Goal: Task Accomplishment & Management: Complete application form

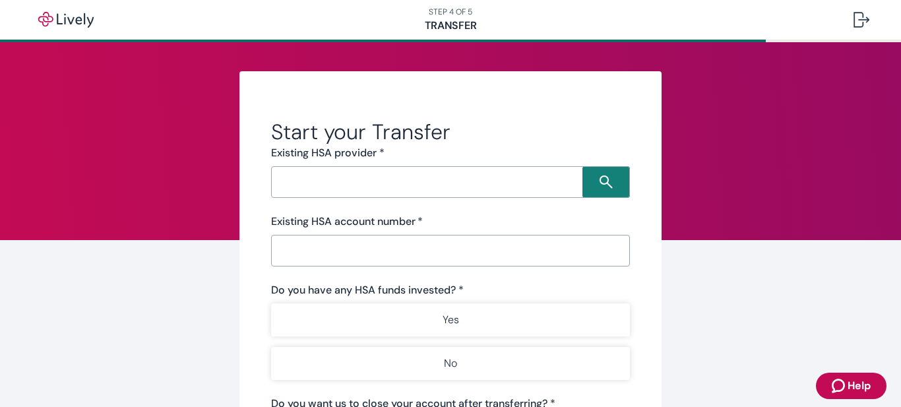
click at [291, 183] on input "Search input" at bounding box center [428, 182] width 307 height 18
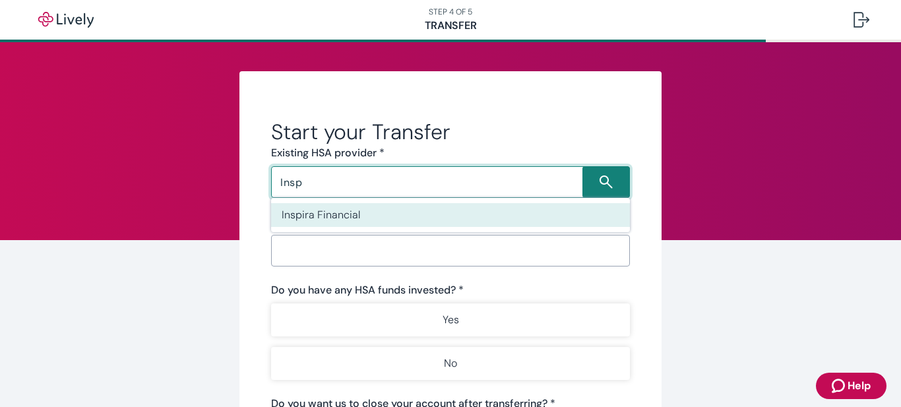
click at [330, 214] on li "Inspira Financial" at bounding box center [450, 215] width 359 height 24
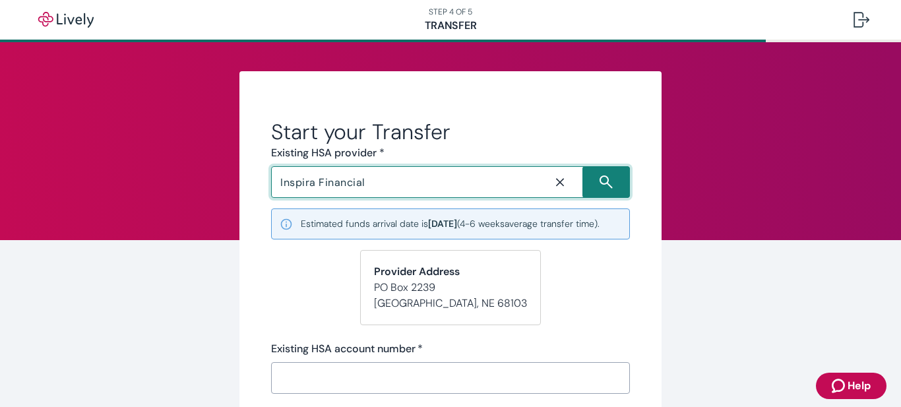
type input "Inspira Financial"
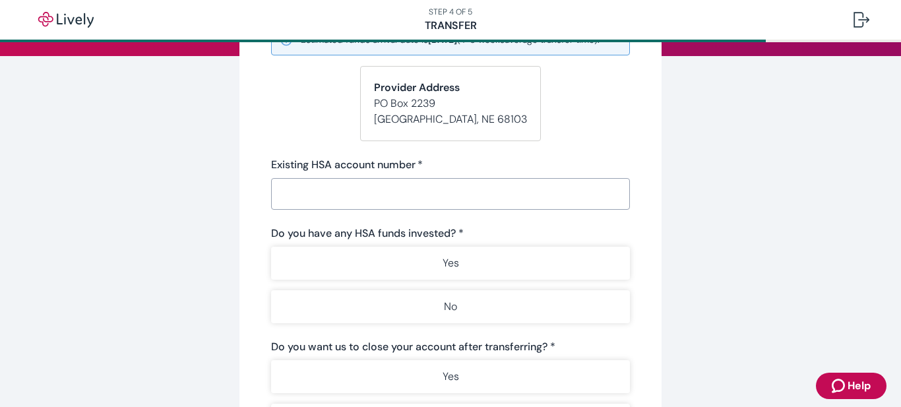
scroll to position [185, 0]
click at [287, 206] on input "Existing HSA account number   *" at bounding box center [450, 193] width 359 height 26
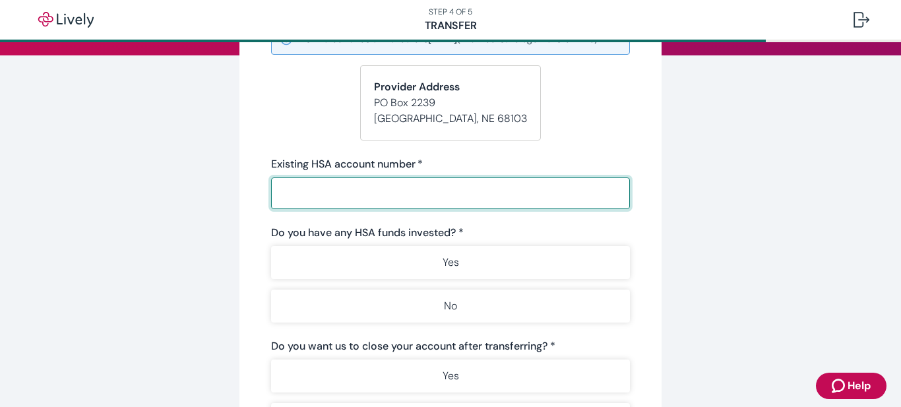
paste input "74250009019424648"
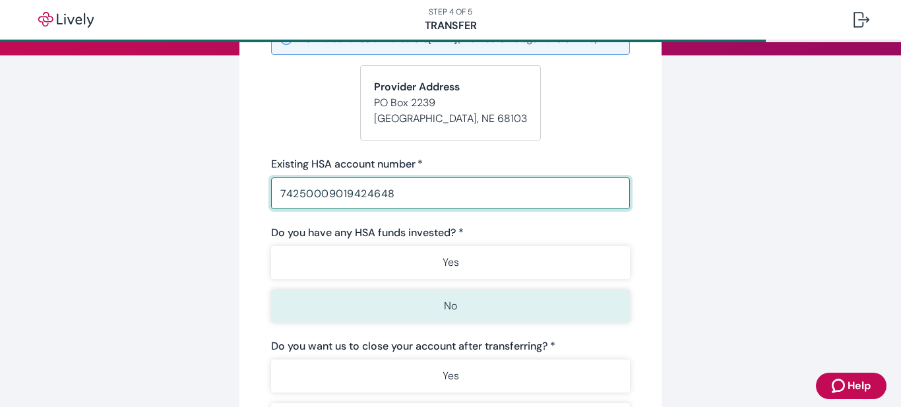
type input "74250009019424648"
click at [471, 322] on button "No" at bounding box center [450, 305] width 359 height 33
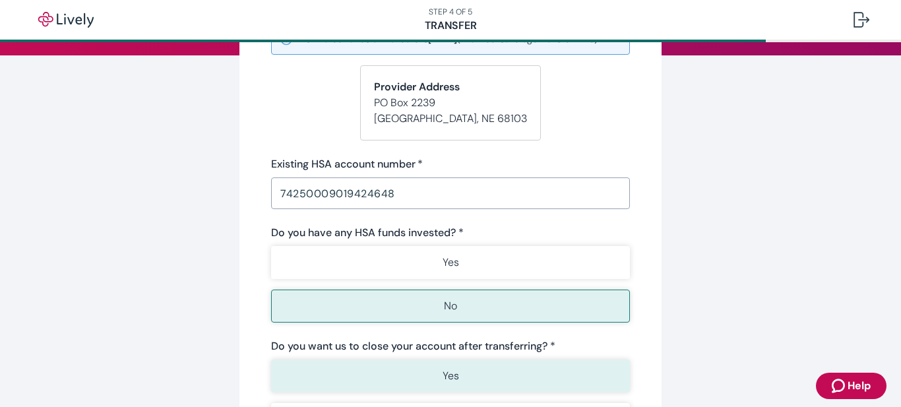
click at [486, 392] on button "Yes" at bounding box center [450, 375] width 359 height 33
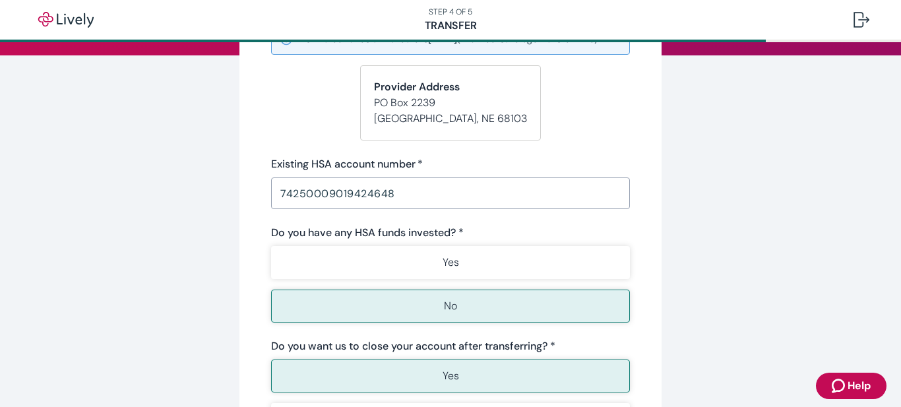
click at [653, 302] on div "Start your Transfer Existing HSA provider * Inspira Financial ​ Estimated funds…" at bounding box center [450, 239] width 422 height 705
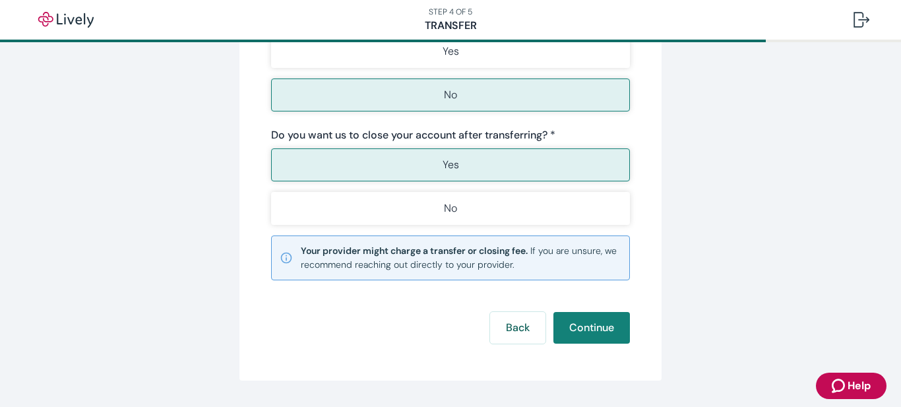
scroll to position [422, 0]
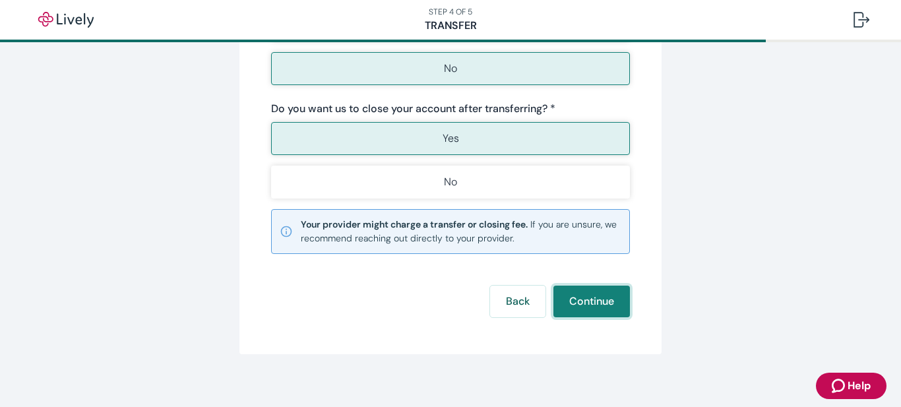
click at [596, 312] on button "Continue" at bounding box center [591, 301] width 76 height 32
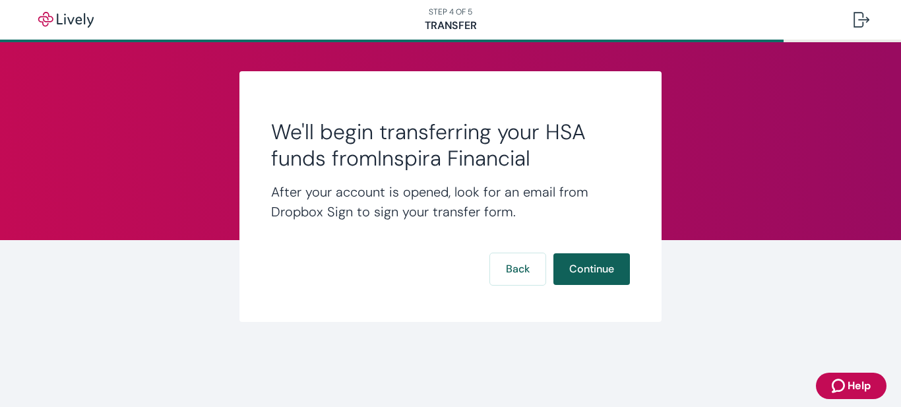
click at [601, 269] on button "Continue" at bounding box center [591, 269] width 76 height 32
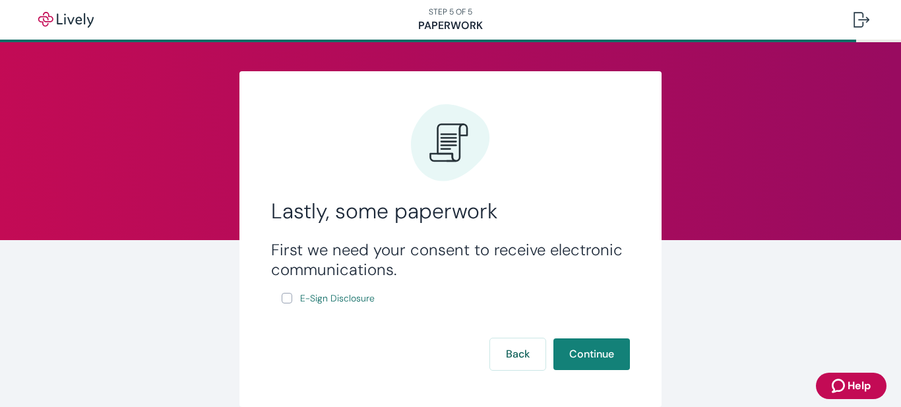
click at [291, 300] on input "E-Sign Disclosure" at bounding box center [287, 298] width 11 height 11
checkbox input "true"
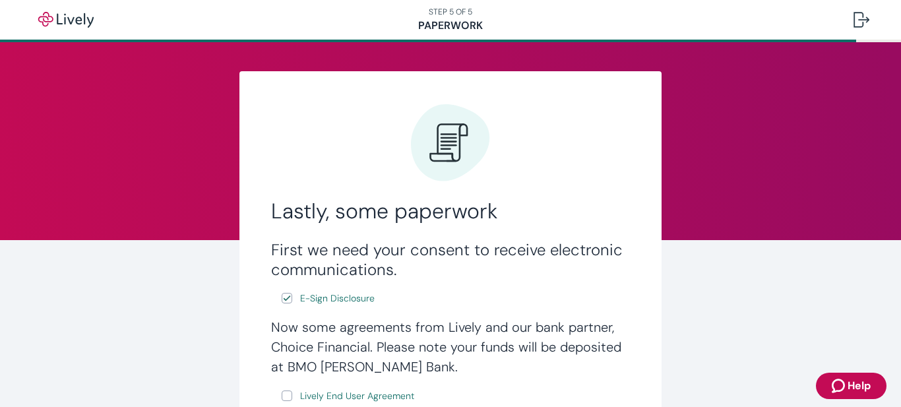
click at [640, 288] on div "Lastly, some paperwork First we need your consent to receive electronic communi…" at bounding box center [450, 322] width 422 height 502
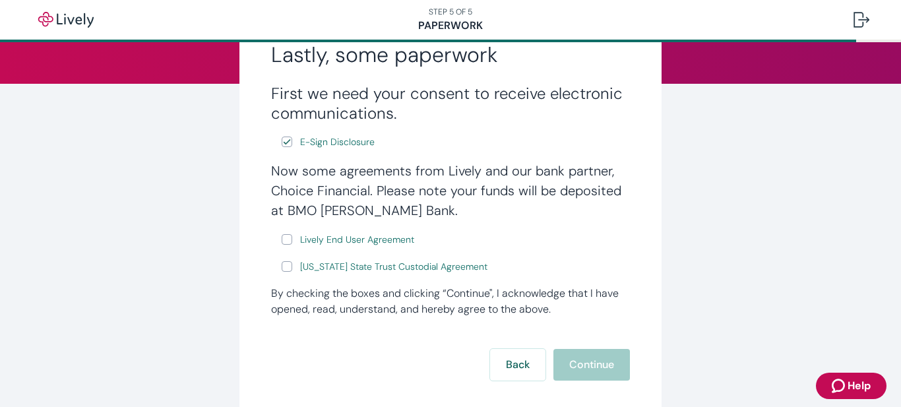
scroll to position [185, 0]
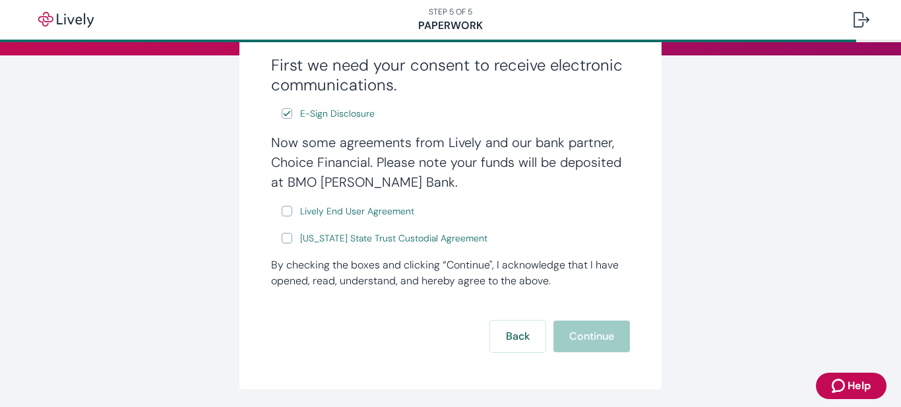
click at [286, 210] on input "Lively End User Agreement" at bounding box center [287, 211] width 11 height 11
checkbox input "true"
click at [285, 240] on input "[US_STATE] State Trust Custodial Agreement" at bounding box center [287, 238] width 11 height 11
checkbox input "true"
click at [587, 332] on button "Continue" at bounding box center [591, 336] width 76 height 32
